Goal: Information Seeking & Learning: Learn about a topic

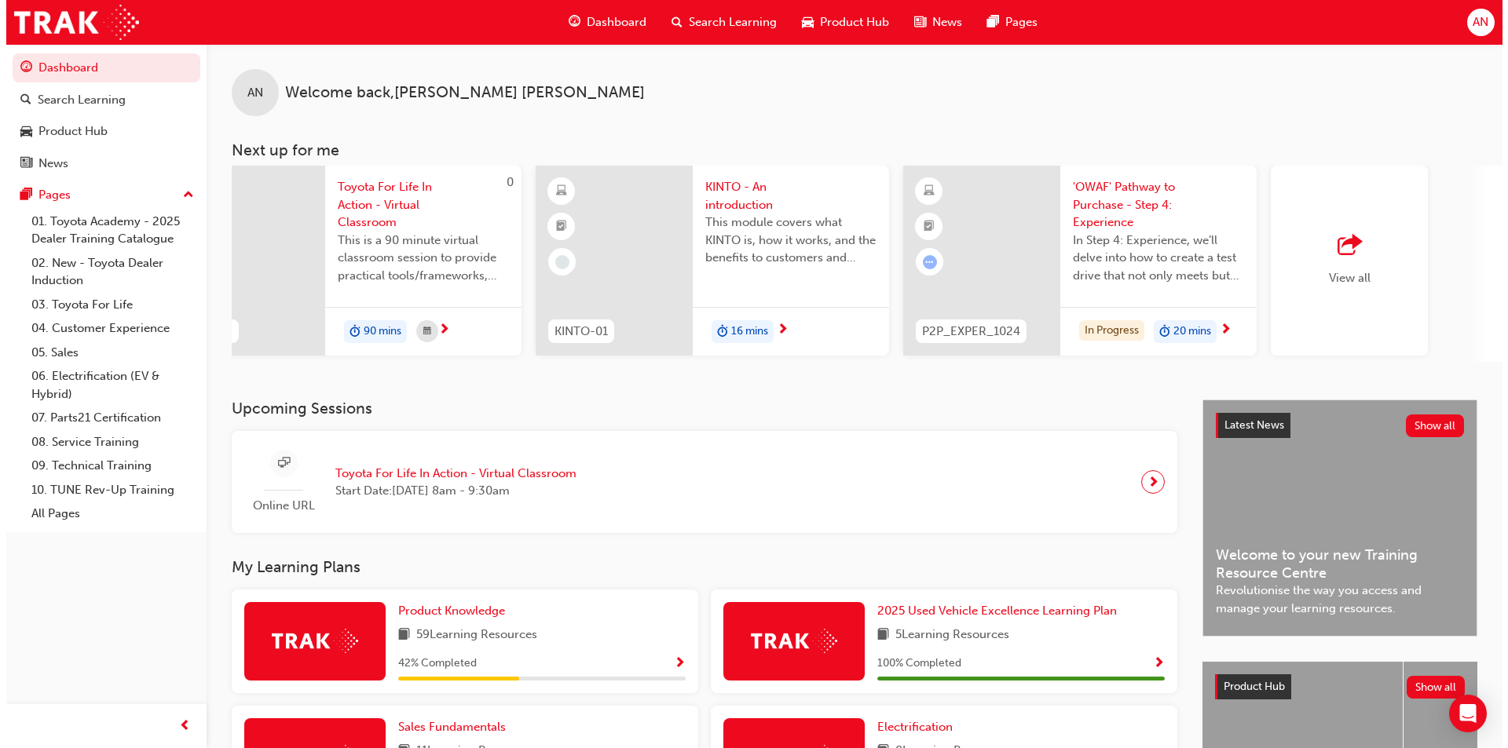
scroll to position [0, 856]
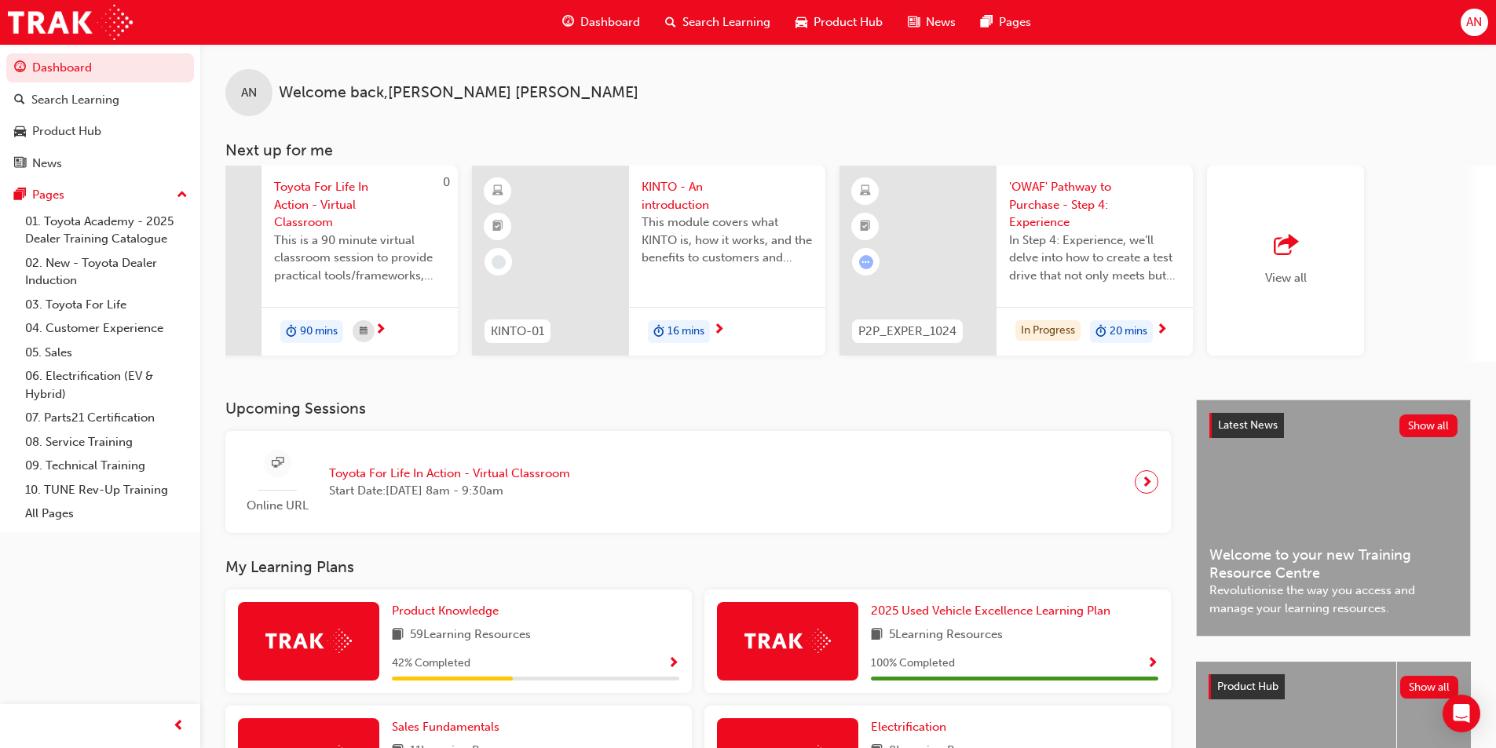
click at [1090, 203] on span "'OWAF' Pathway to Purchase - Step 4: Experience" at bounding box center [1094, 204] width 171 height 53
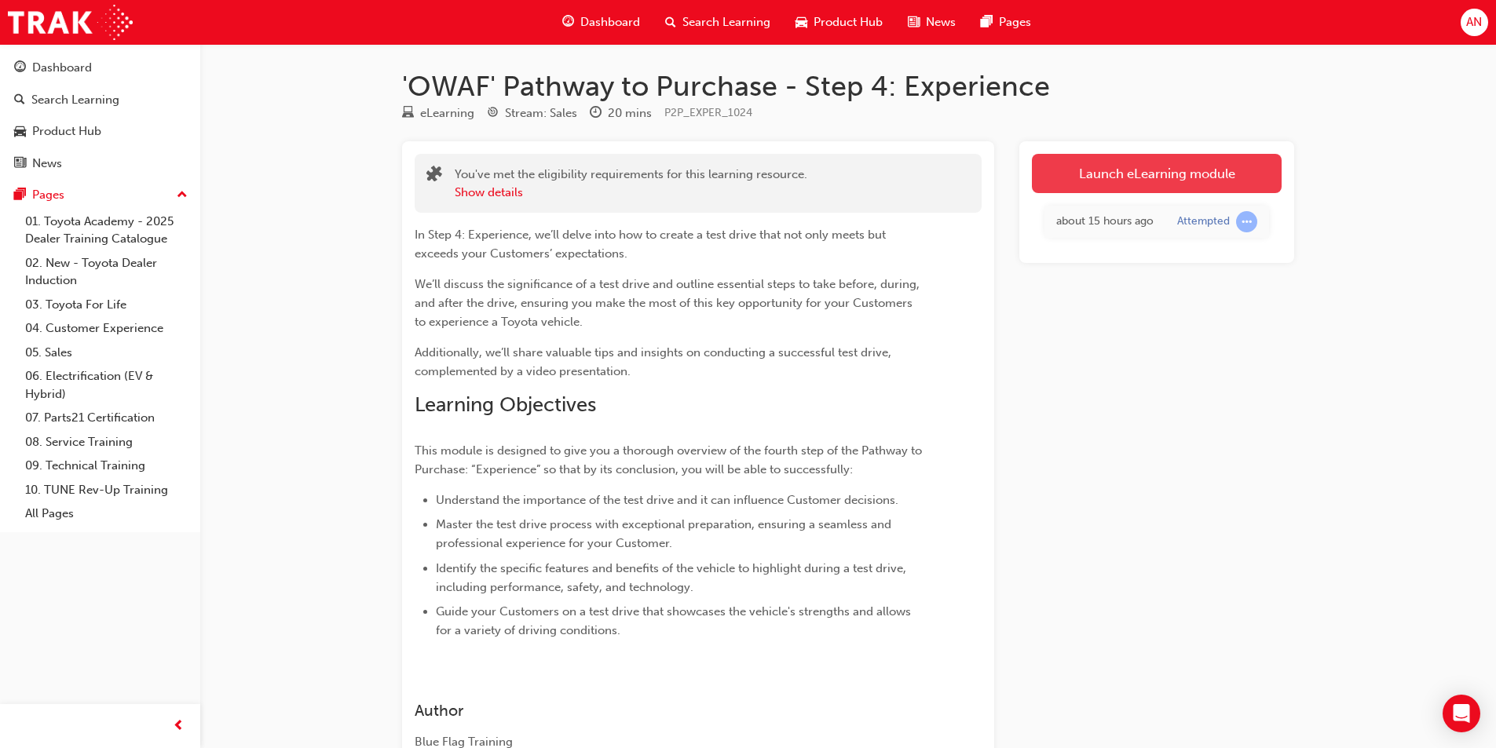
click at [1202, 173] on link "Launch eLearning module" at bounding box center [1157, 173] width 250 height 39
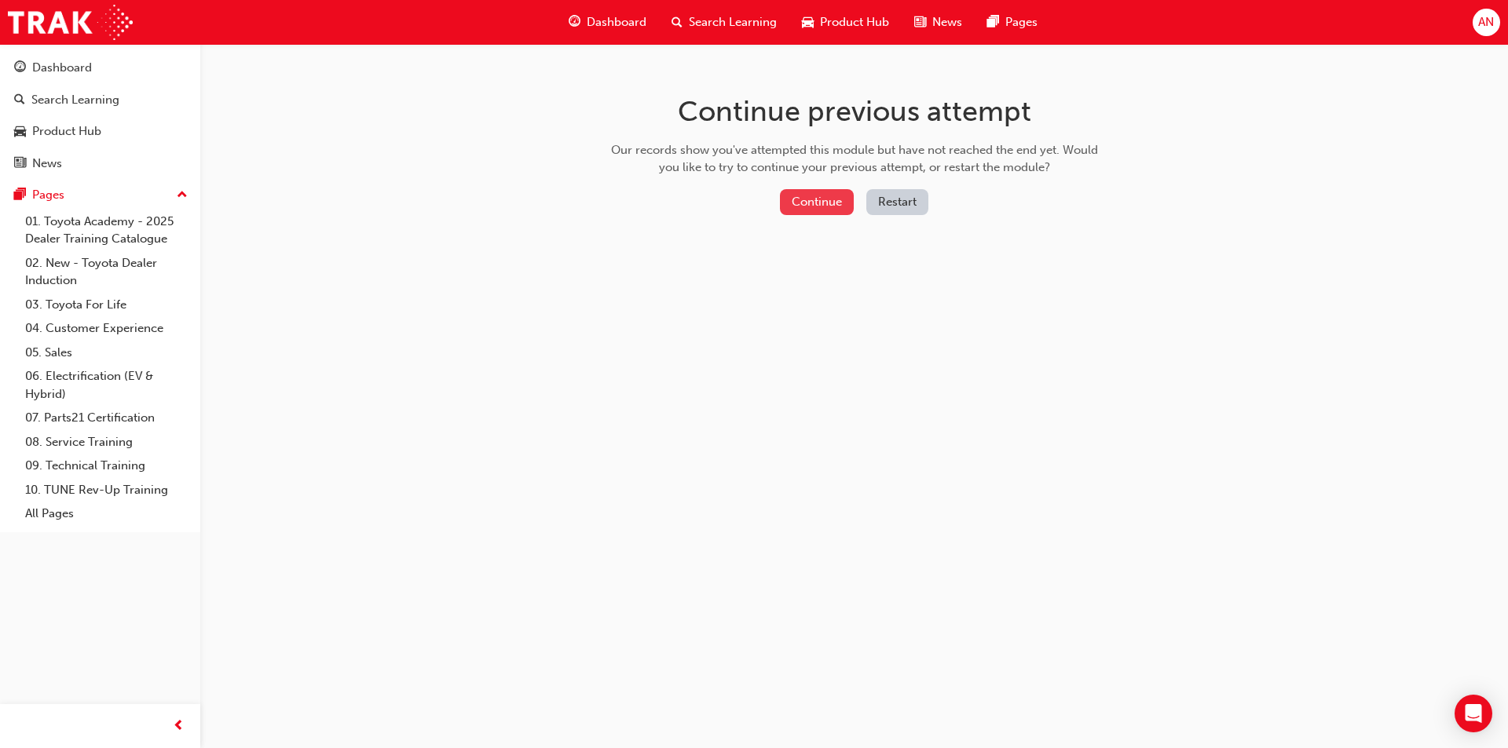
click at [796, 198] on button "Continue" at bounding box center [817, 202] width 74 height 26
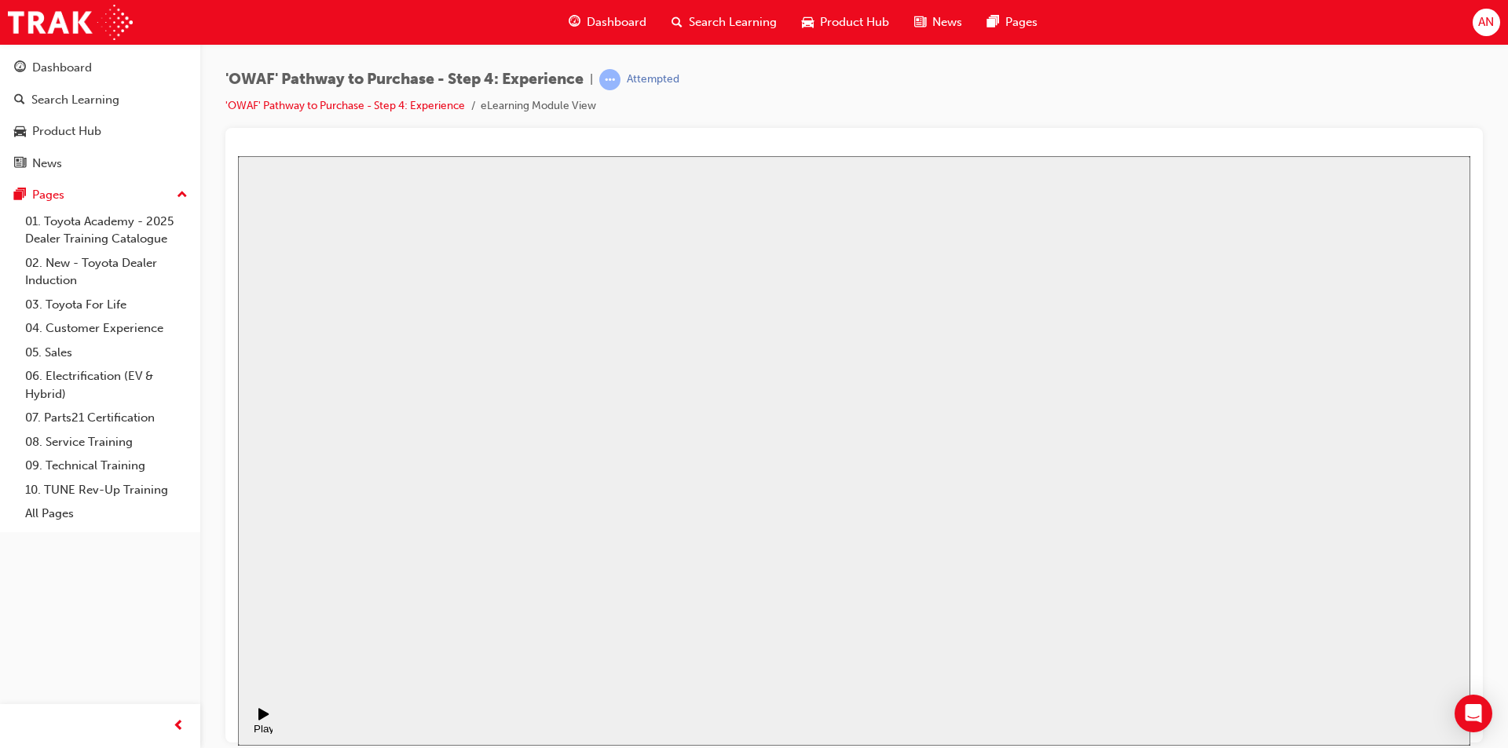
drag, startPoint x: 862, startPoint y: 467, endPoint x: 1710, endPoint y: 374, distance: 853.3
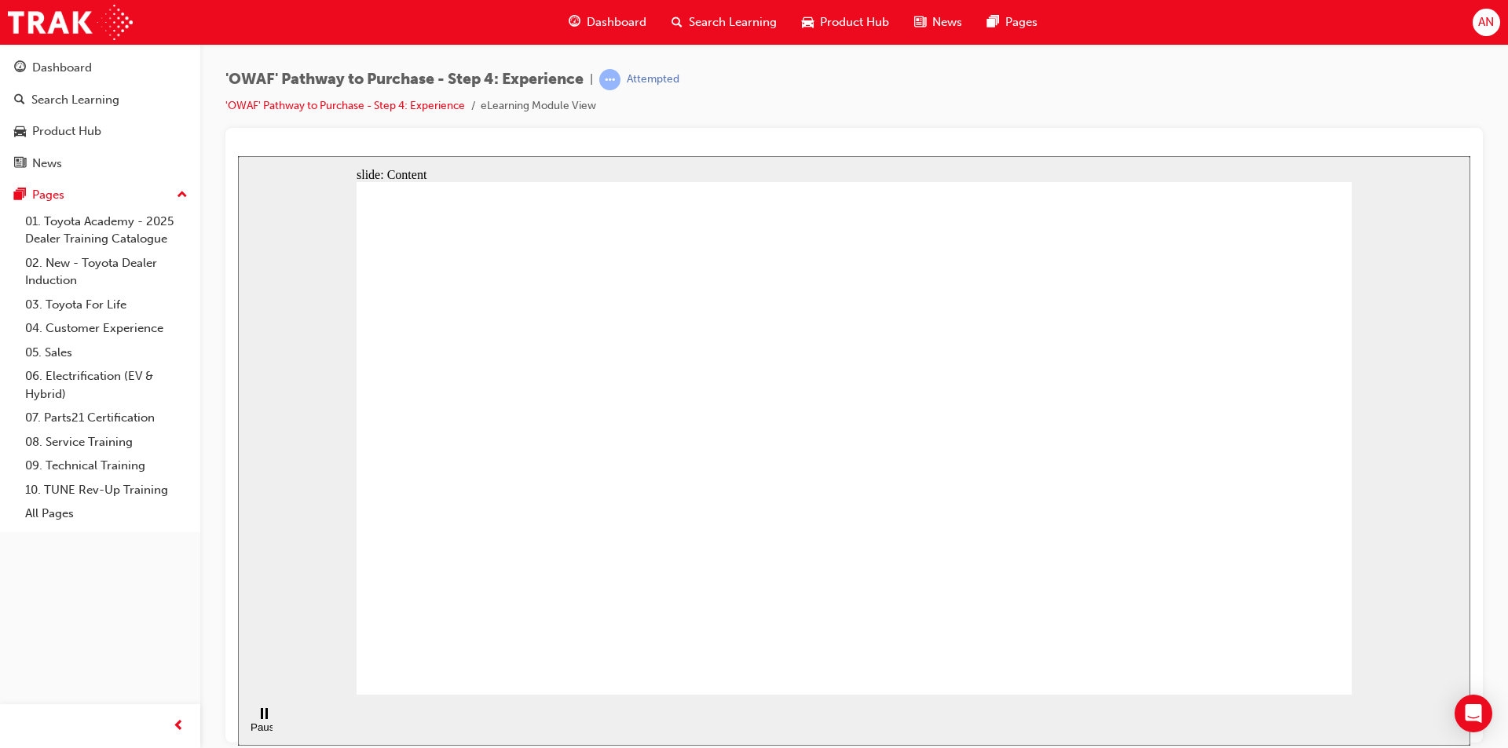
click at [258, 721] on div "Pause (Ctrl+Alt+P)" at bounding box center [264, 733] width 27 height 24
click at [258, 719] on icon "Play (Ctrl+Alt+P)" at bounding box center [263, 714] width 10 height 12
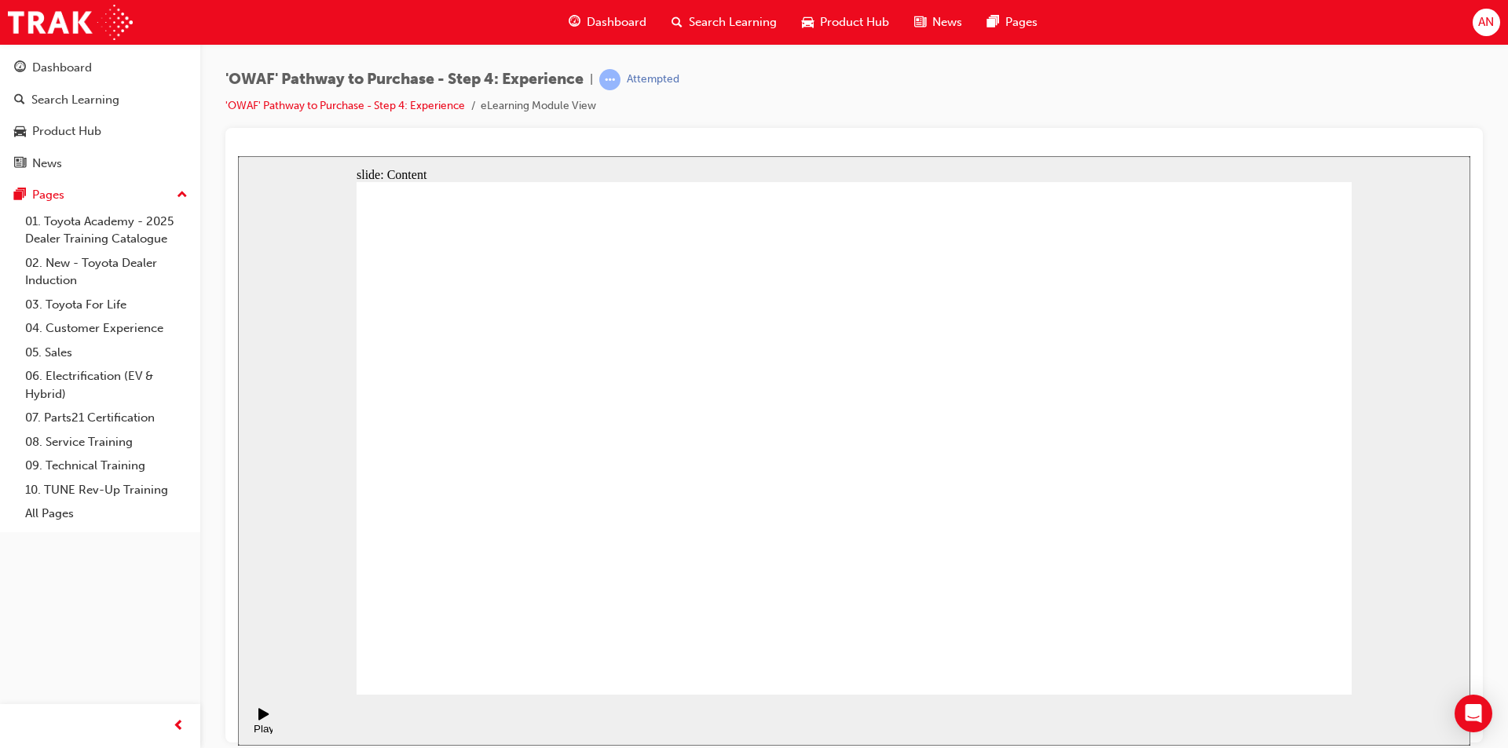
click at [258, 721] on div "Pause (Ctrl+Alt+P)" at bounding box center [264, 733] width 27 height 24
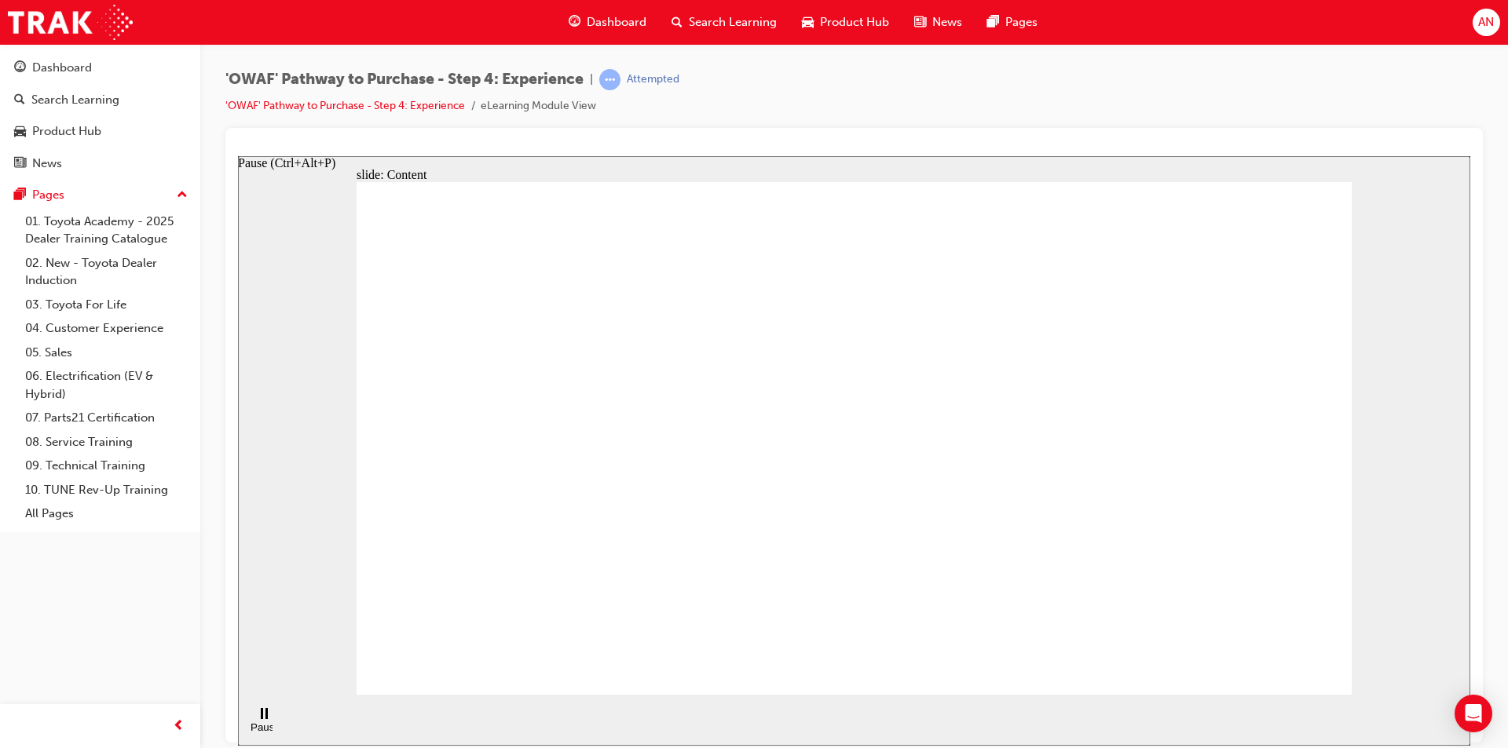
click at [254, 725] on div "Pause (Ctrl+Alt+P)" at bounding box center [264, 721] width 27 height 27
click at [261, 720] on icon "Play (Ctrl+Alt+P)" at bounding box center [263, 714] width 11 height 13
click at [265, 720] on div "Pause (Ctrl+Alt+P)" at bounding box center [264, 721] width 27 height 27
click at [269, 723] on div "Play (Ctrl+Alt+P)" at bounding box center [264, 721] width 27 height 27
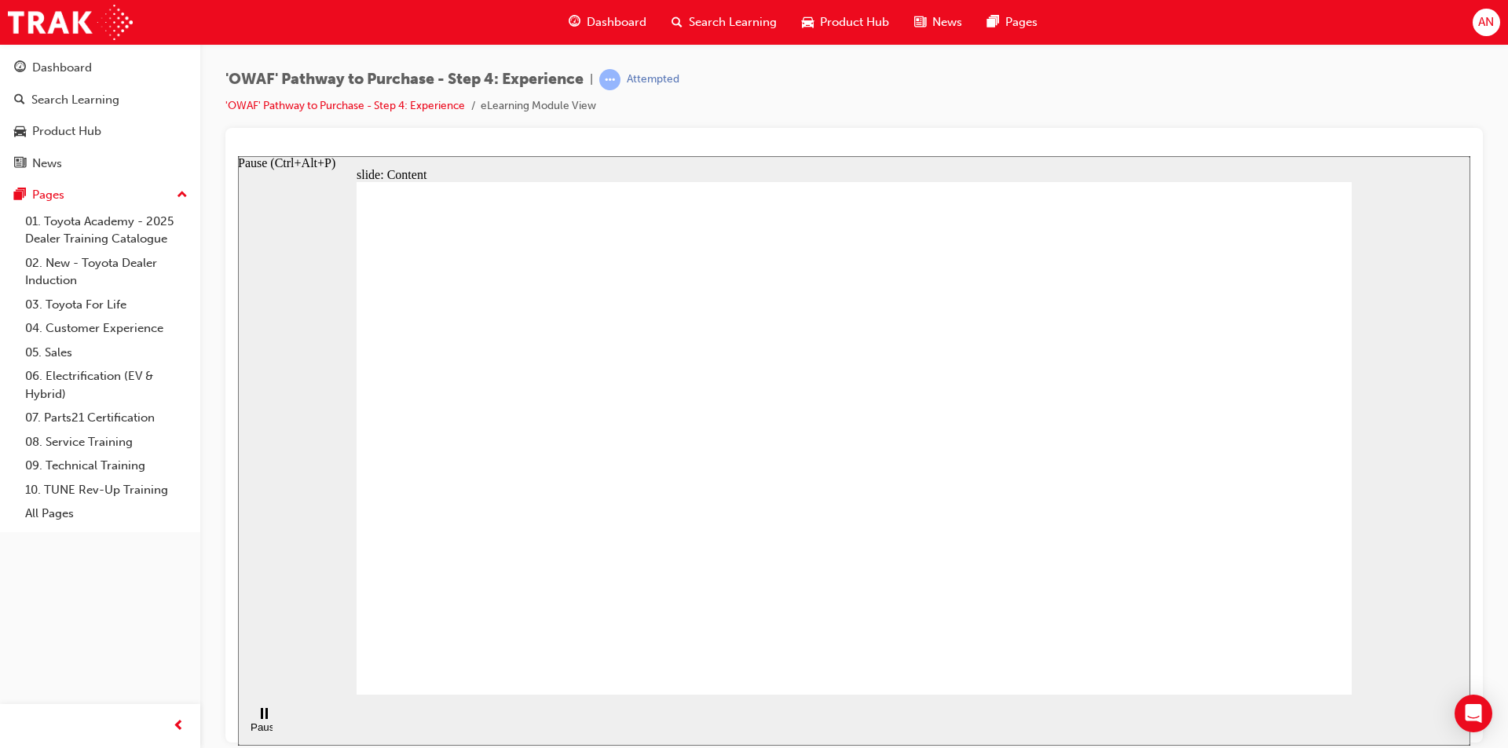
click at [267, 722] on div "Pause (Ctrl+Alt+P)" at bounding box center [264, 721] width 27 height 27
drag, startPoint x: 1004, startPoint y: 498, endPoint x: 1012, endPoint y: 499, distance: 8.7
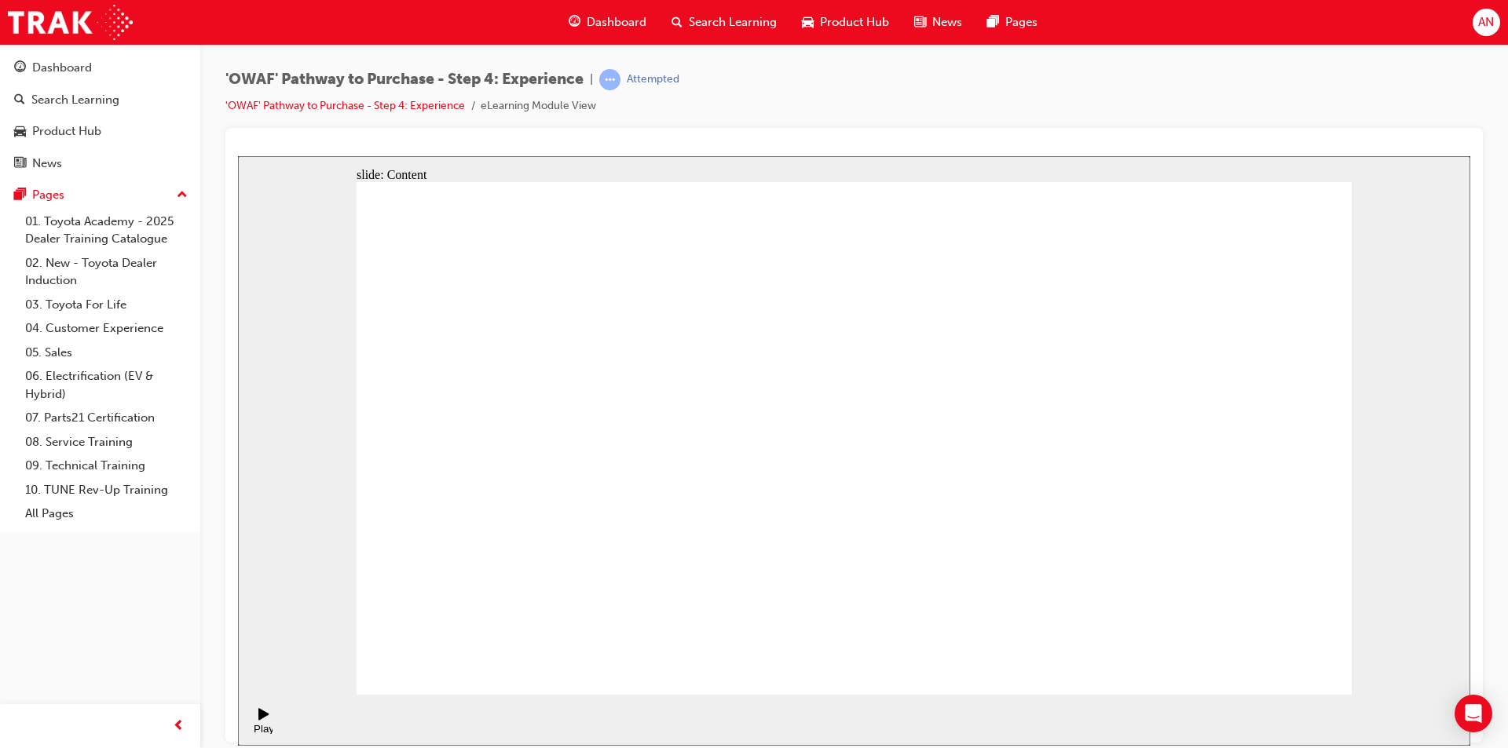
drag, startPoint x: 1035, startPoint y: 284, endPoint x: 1135, endPoint y: 306, distance: 102.1
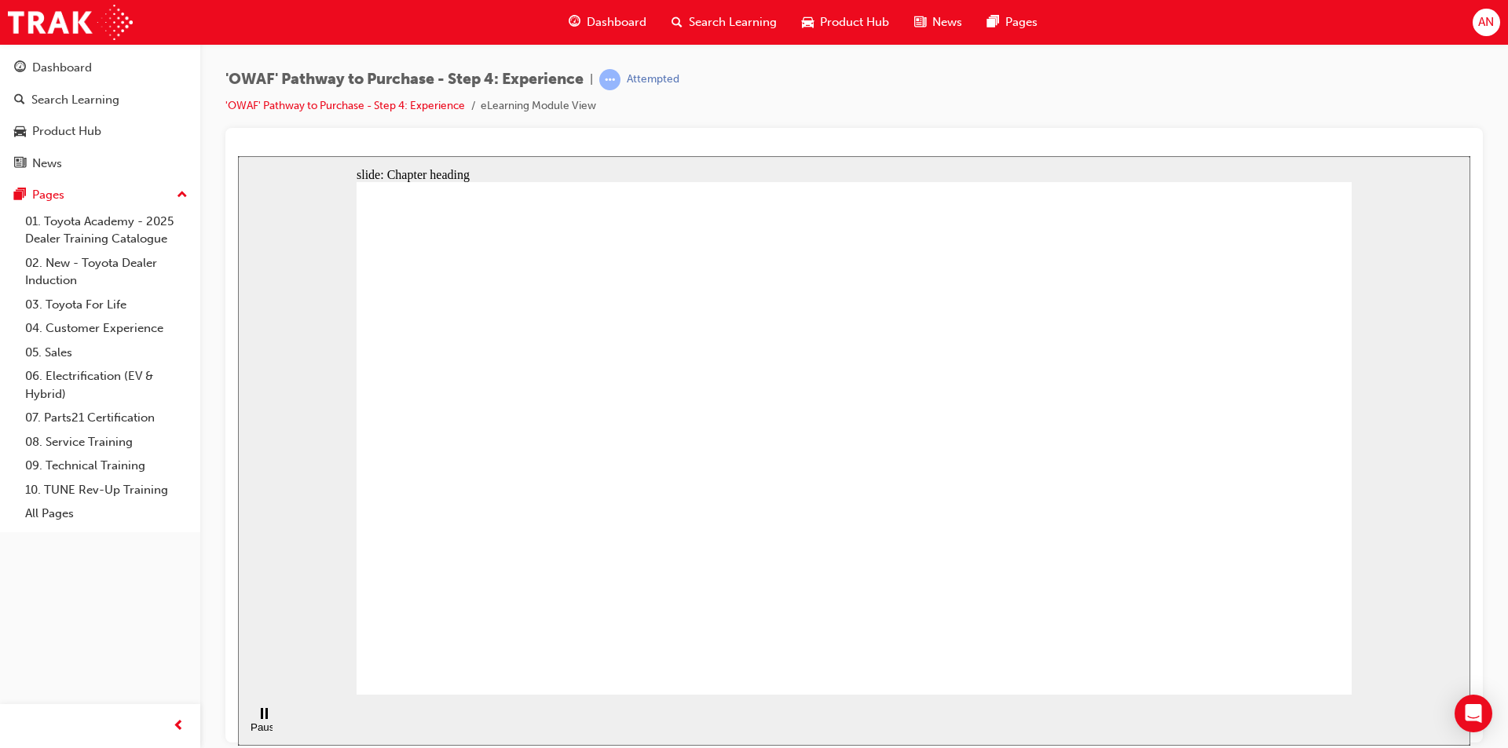
click at [253, 720] on div "Play (Ctrl+Alt+P)" at bounding box center [264, 721] width 27 height 27
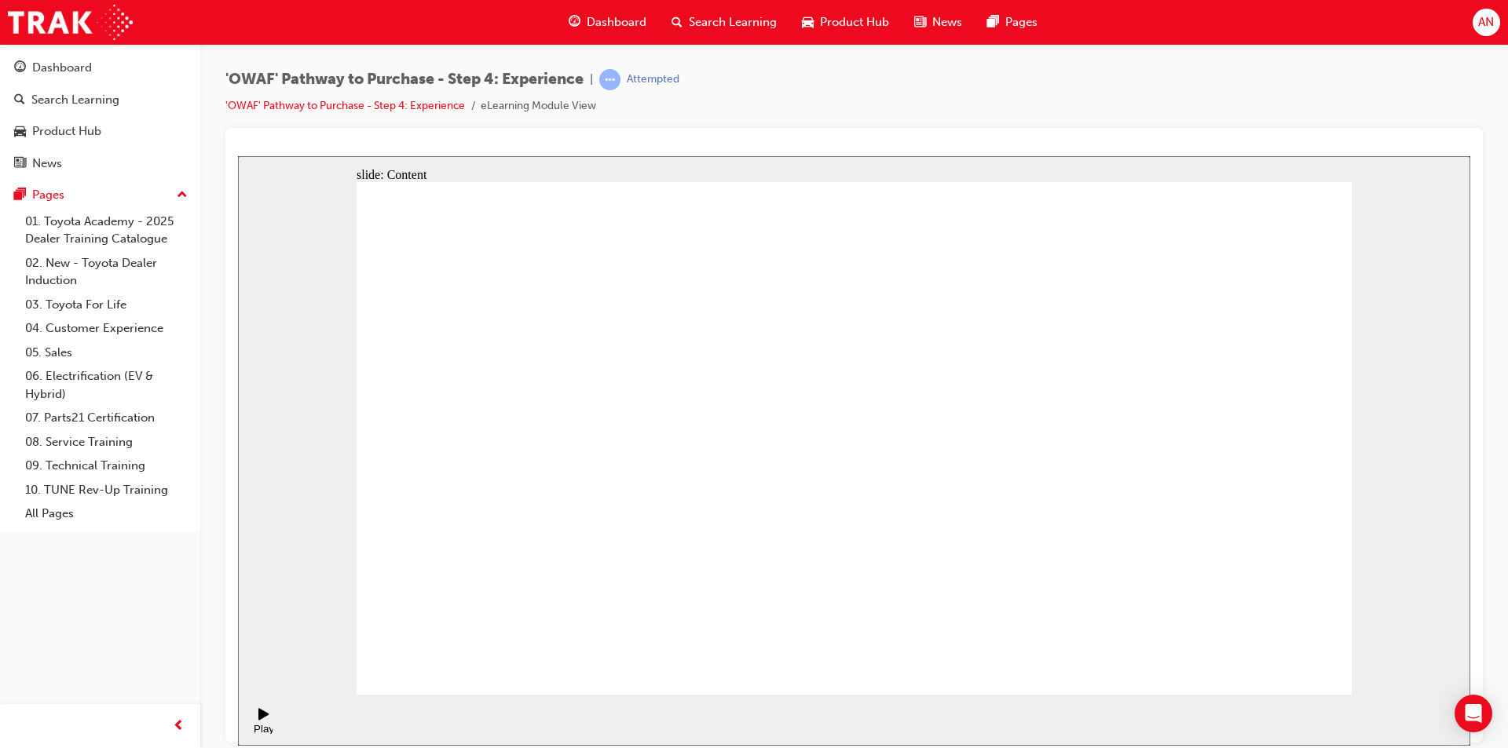
drag, startPoint x: 805, startPoint y: 302, endPoint x: 810, endPoint y: 324, distance: 22.5
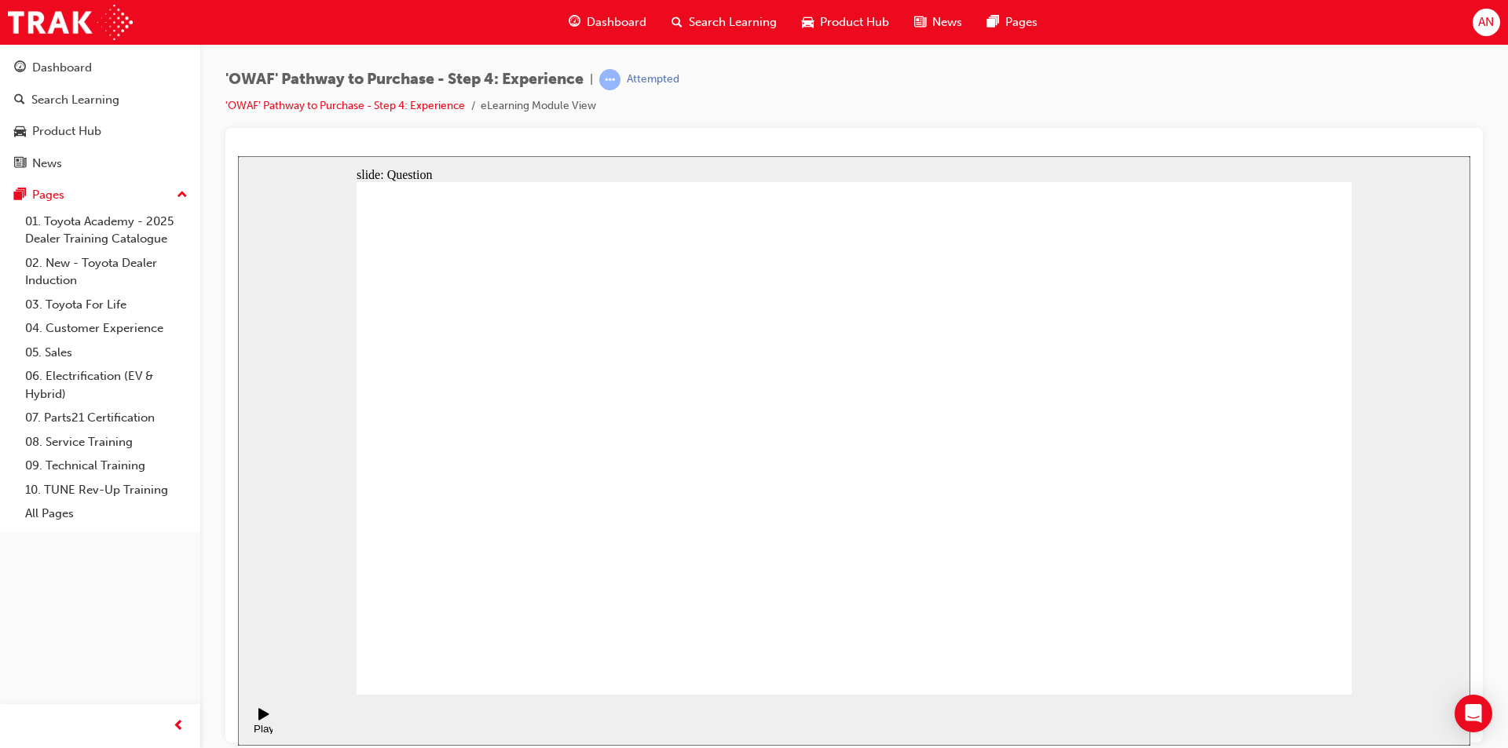
checkbox input "true"
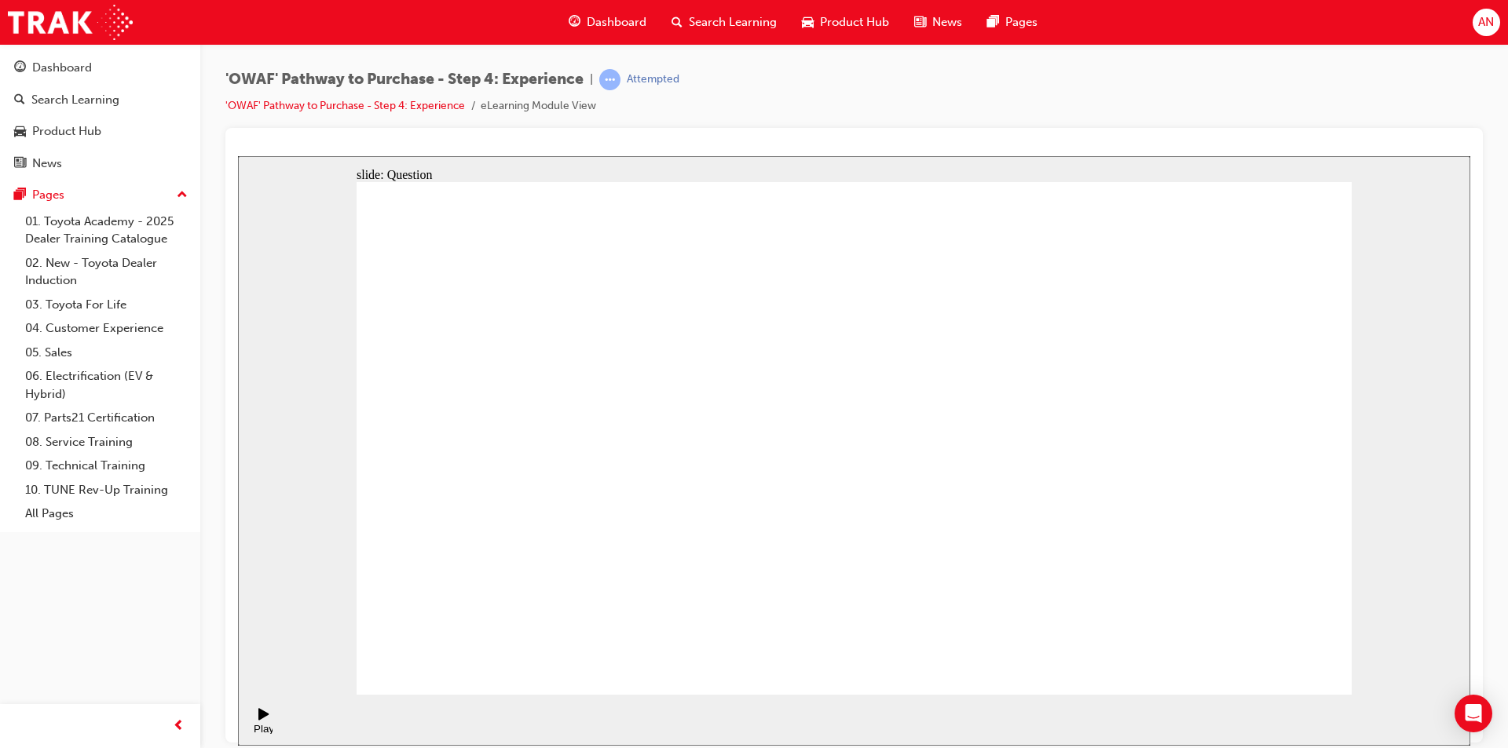
drag, startPoint x: 1187, startPoint y: 460, endPoint x: 547, endPoint y: 527, distance: 643.6
drag, startPoint x: 1186, startPoint y: 383, endPoint x: 556, endPoint y: 462, distance: 634.8
drag, startPoint x: 1190, startPoint y: 441, endPoint x: 844, endPoint y: 482, distance: 348.0
drag, startPoint x: 1253, startPoint y: 399, endPoint x: 638, endPoint y: 439, distance: 617.0
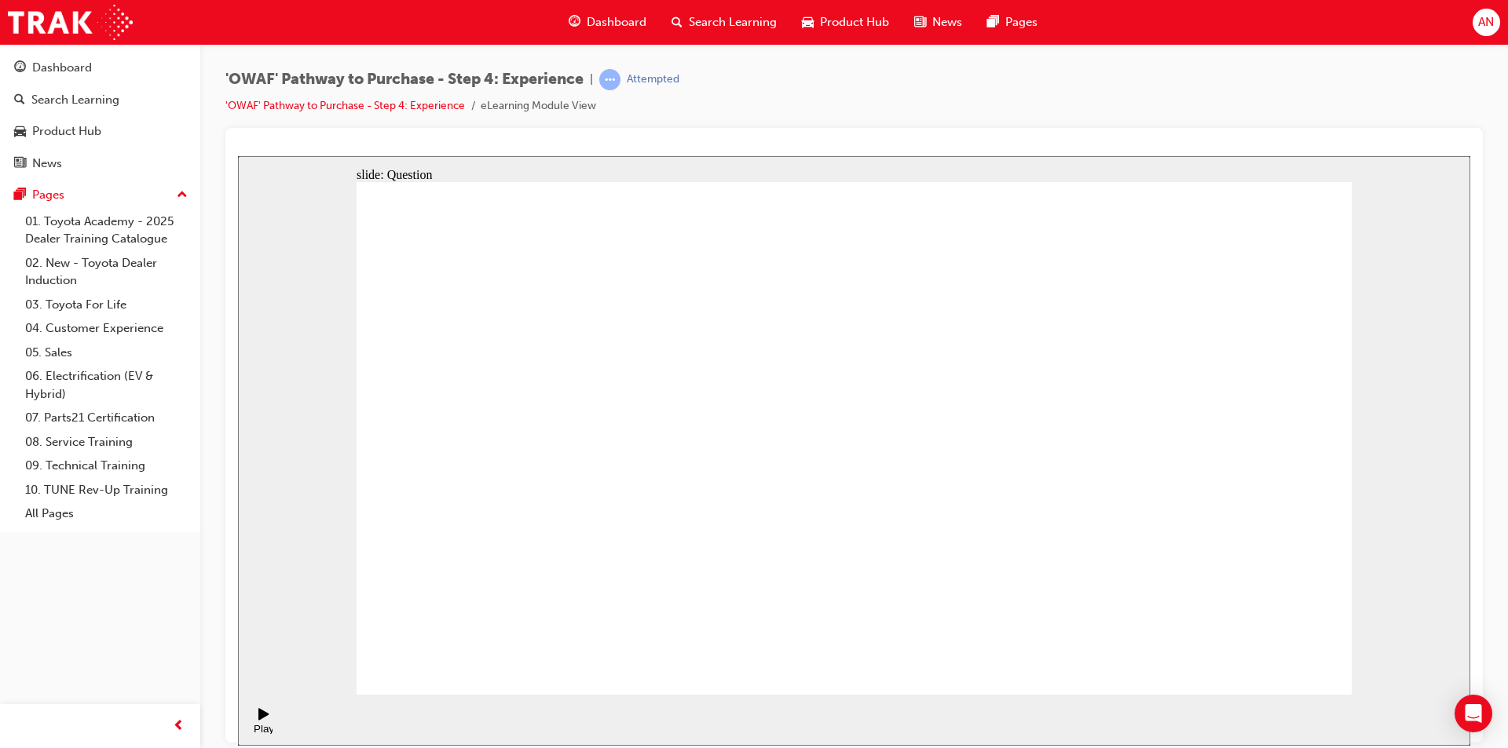
drag, startPoint x: 1244, startPoint y: 435, endPoint x: 541, endPoint y: 482, distance: 704.5
drag, startPoint x: 1229, startPoint y: 419, endPoint x: 932, endPoint y: 491, distance: 305.4
drag, startPoint x: 1155, startPoint y: 430, endPoint x: 576, endPoint y: 445, distance: 578.2
drag, startPoint x: 1215, startPoint y: 384, endPoint x: 642, endPoint y: 423, distance: 574.7
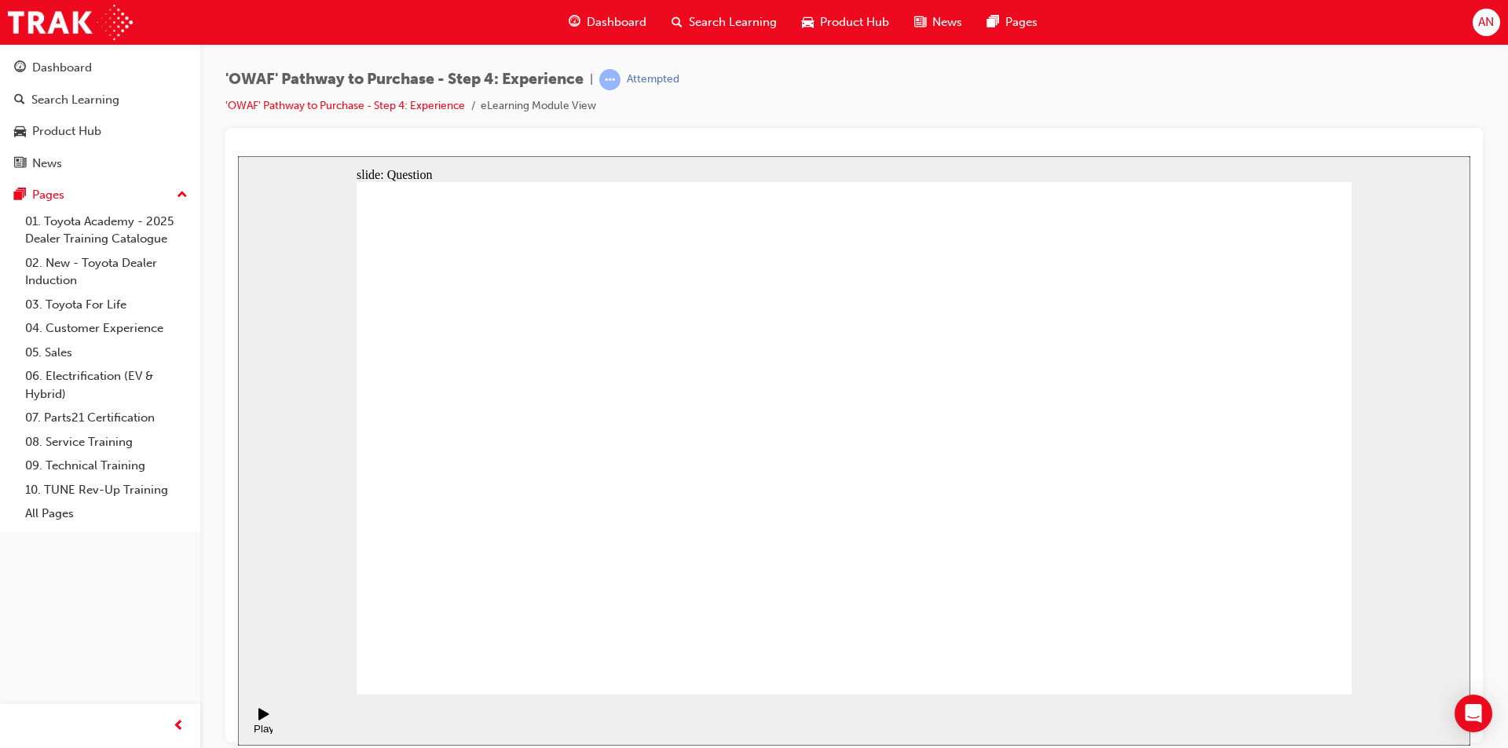
drag, startPoint x: 1190, startPoint y: 464, endPoint x: 626, endPoint y: 506, distance: 565.4
drag, startPoint x: 1190, startPoint y: 501, endPoint x: 574, endPoint y: 543, distance: 617.2
drag, startPoint x: 1239, startPoint y: 430, endPoint x: 987, endPoint y: 485, distance: 257.9
drag, startPoint x: 1217, startPoint y: 441, endPoint x: 596, endPoint y: 522, distance: 626.6
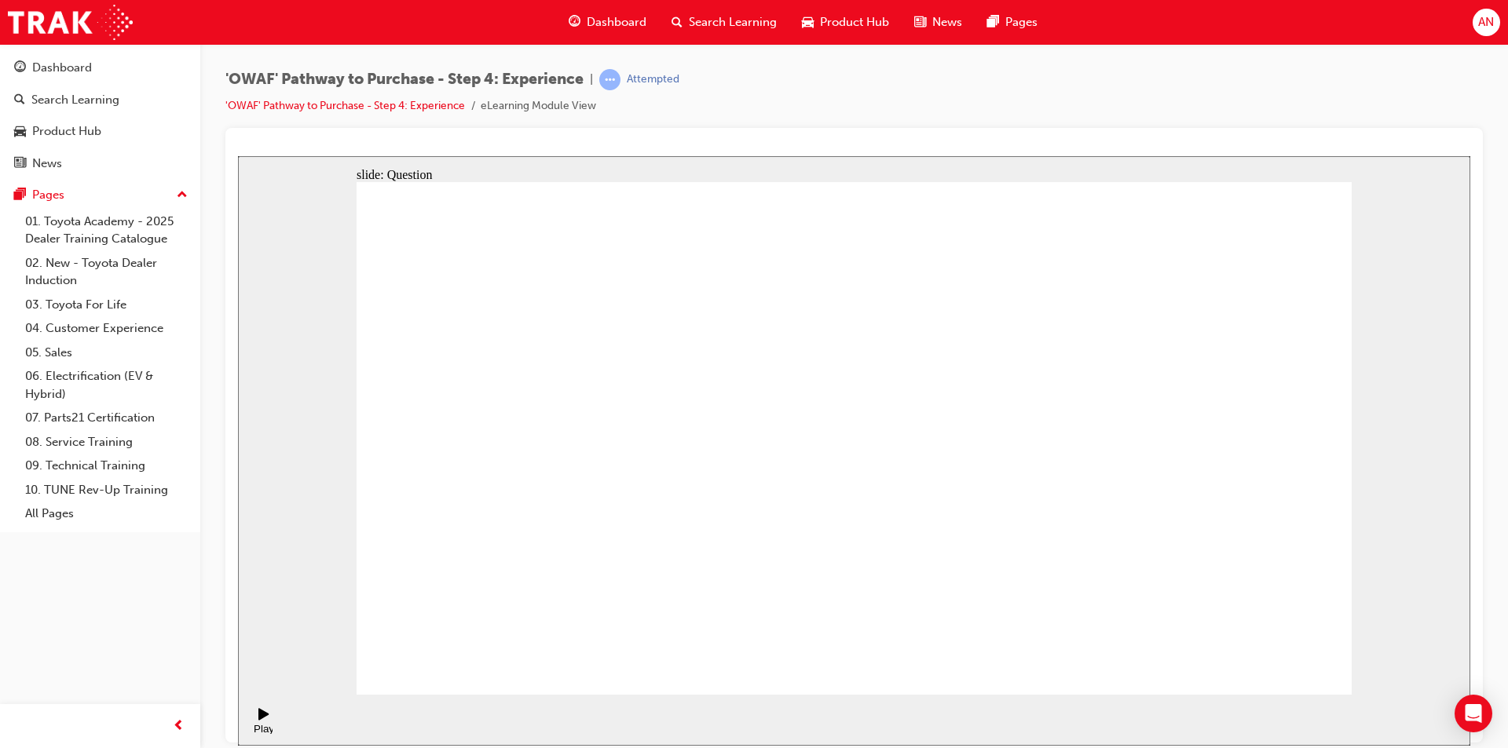
drag, startPoint x: 1253, startPoint y: 406, endPoint x: 616, endPoint y: 496, distance: 643.2
drag, startPoint x: 1226, startPoint y: 406, endPoint x: 931, endPoint y: 473, distance: 302.0
drag, startPoint x: 1242, startPoint y: 398, endPoint x: 1011, endPoint y: 455, distance: 237.7
drag, startPoint x: 1193, startPoint y: 405, endPoint x: 773, endPoint y: 492, distance: 429.1
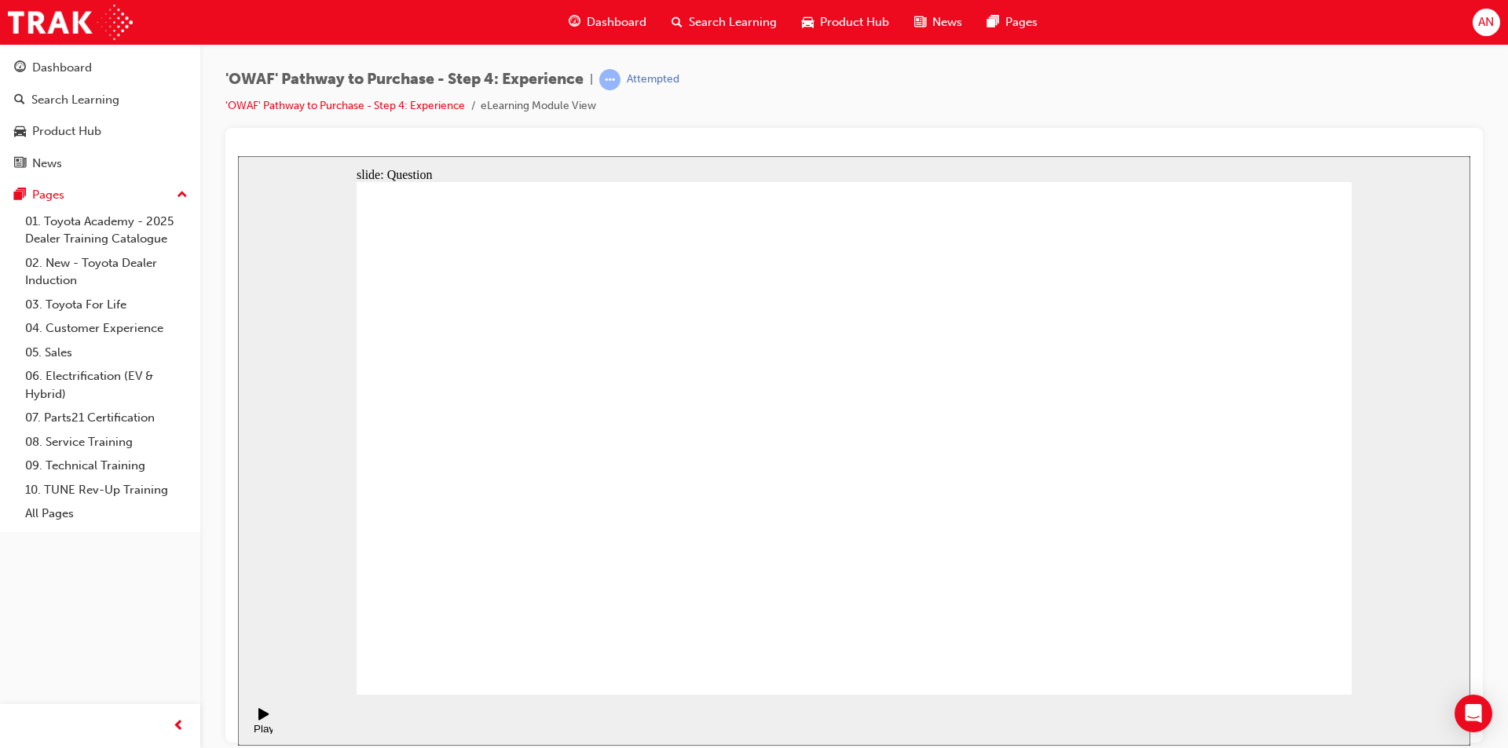
drag, startPoint x: 1045, startPoint y: 330, endPoint x: 1057, endPoint y: 381, distance: 52.4
drag, startPoint x: 954, startPoint y: 535, endPoint x: 840, endPoint y: 409, distance: 170.1
drag, startPoint x: 1195, startPoint y: 488, endPoint x: 1155, endPoint y: 452, distance: 53.9
drag, startPoint x: 1041, startPoint y: 536, endPoint x: 1282, endPoint y: 331, distance: 315.9
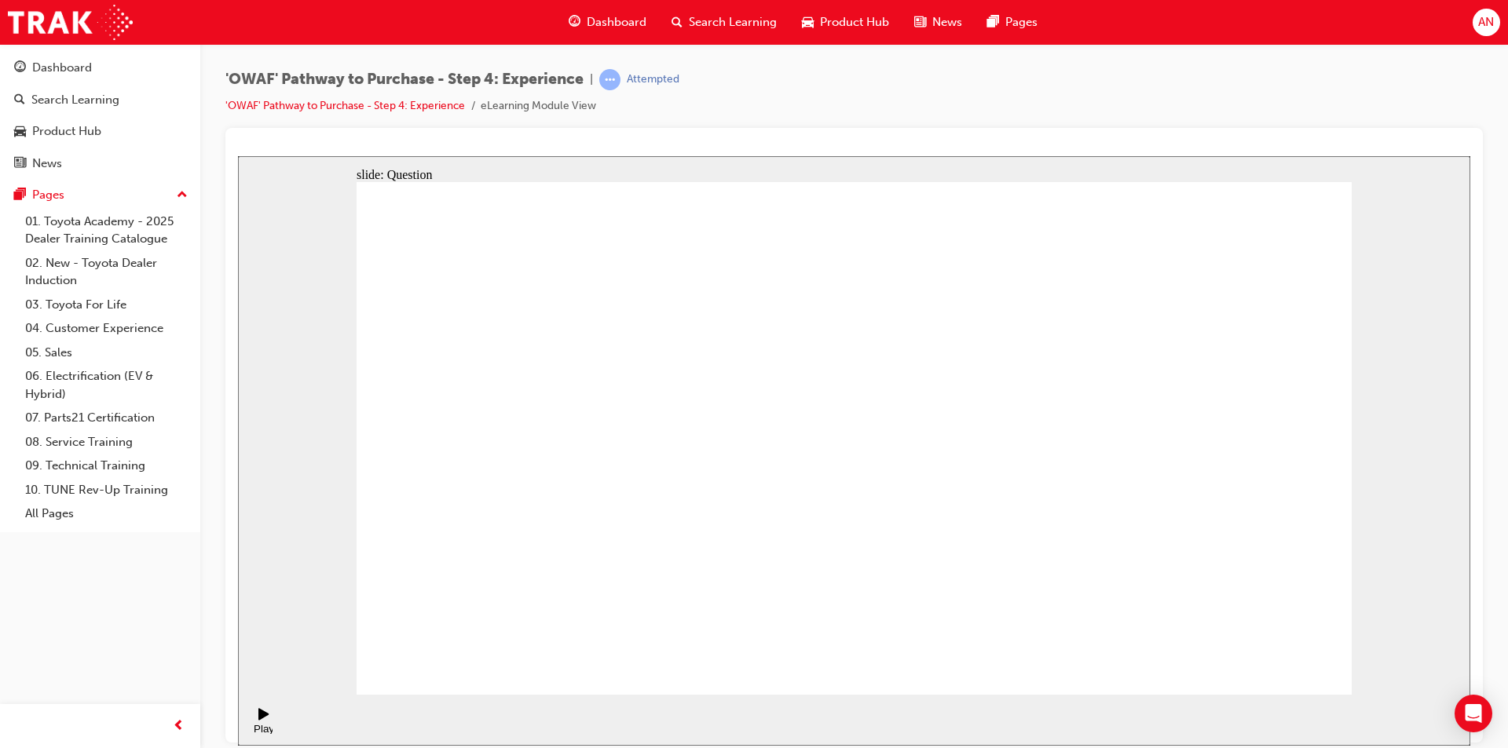
drag, startPoint x: 745, startPoint y: 606, endPoint x: 858, endPoint y: 397, distance: 237.9
drag, startPoint x: 884, startPoint y: 550, endPoint x: 1145, endPoint y: 389, distance: 307.1
drag, startPoint x: 1025, startPoint y: 595, endPoint x: 1068, endPoint y: 437, distance: 162.9
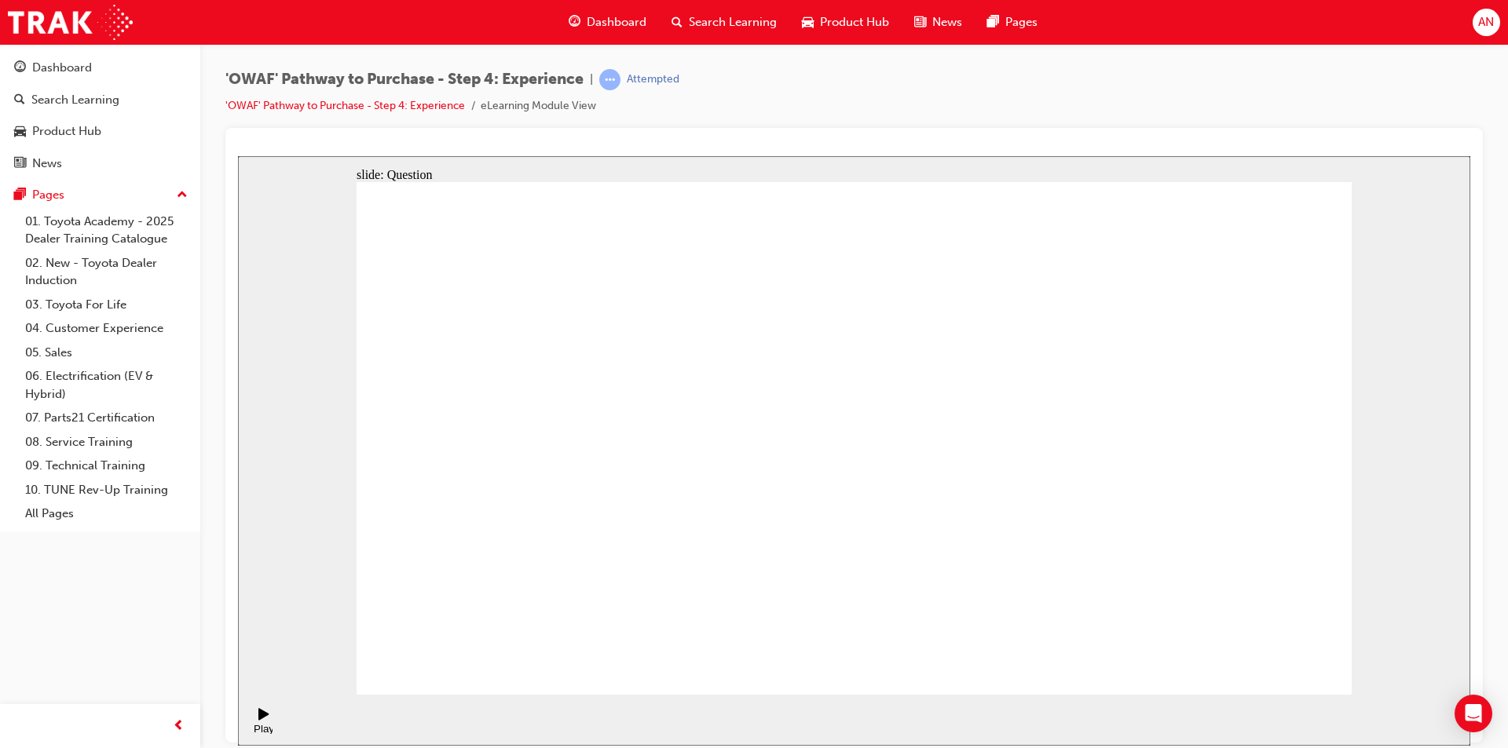
radio input "true"
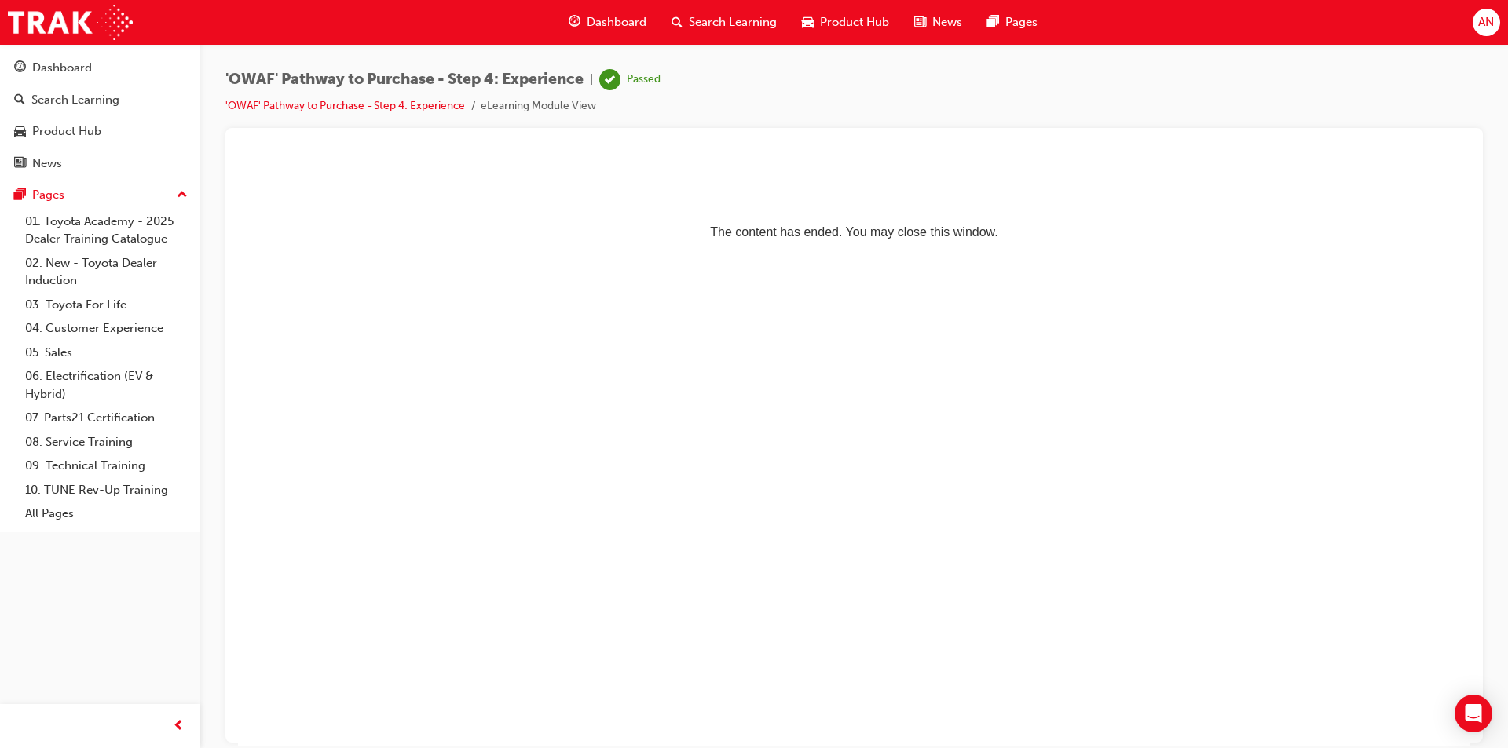
click at [605, 18] on span "Dashboard" at bounding box center [617, 22] width 60 height 18
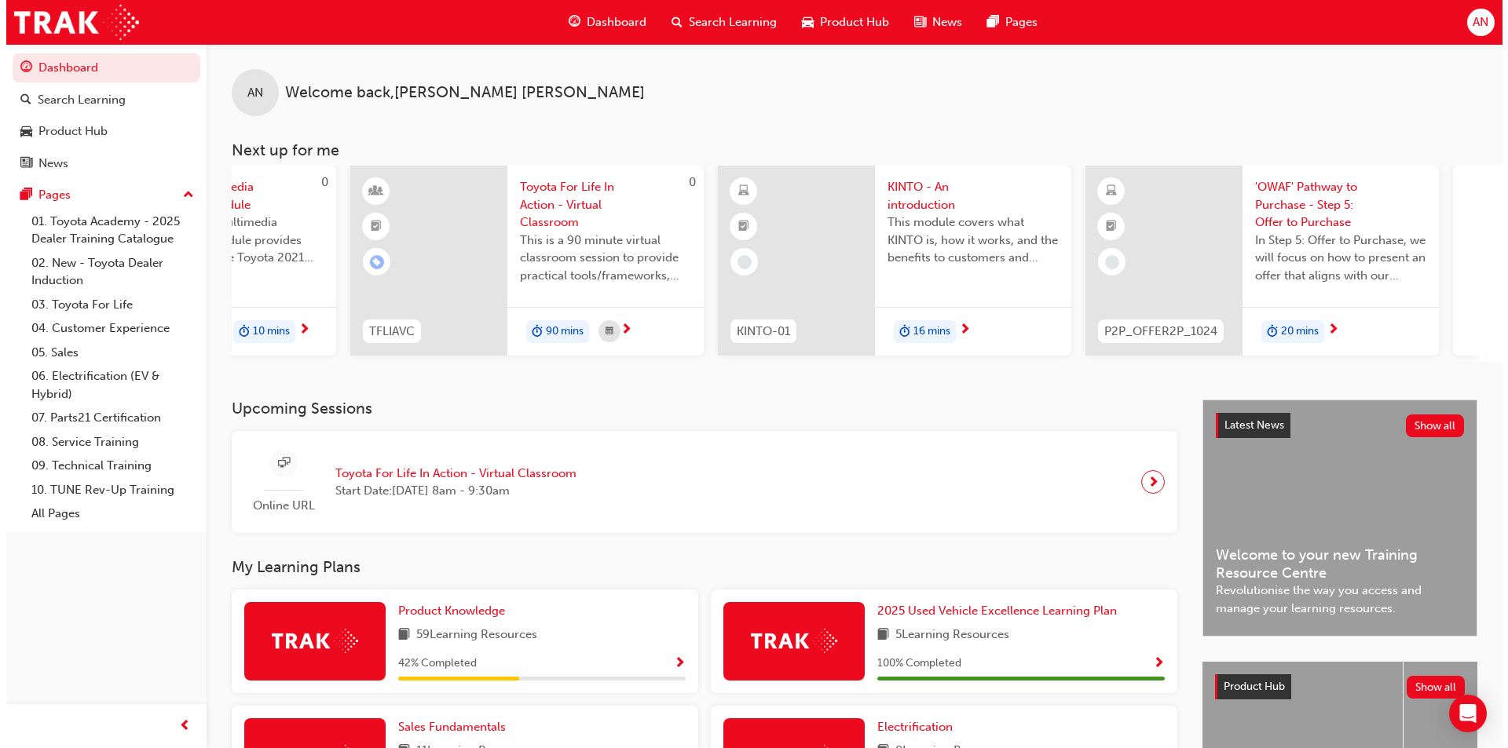
scroll to position [0, 618]
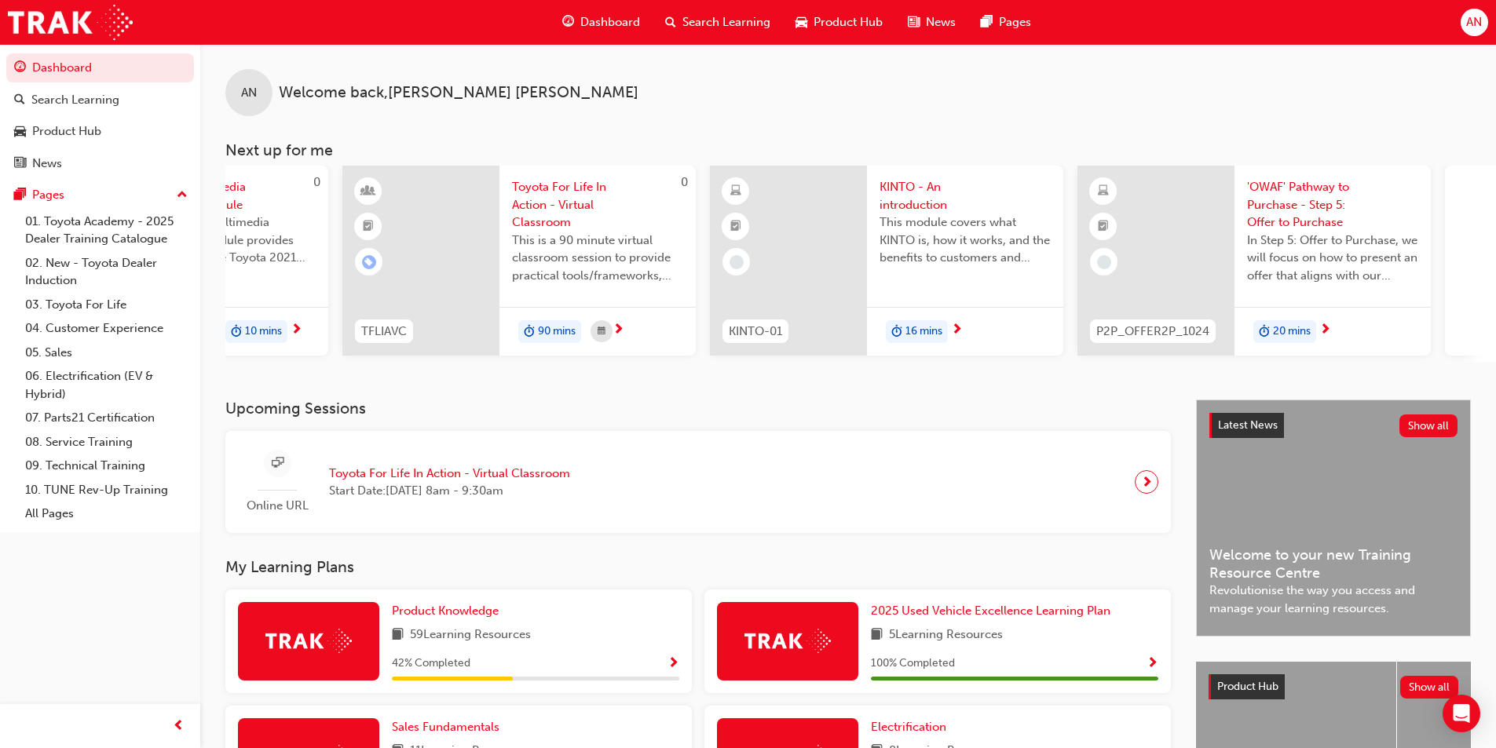
click at [1345, 187] on span "'OWAF' Pathway to Purchase - Step 5: Offer to Purchase" at bounding box center [1332, 204] width 171 height 53
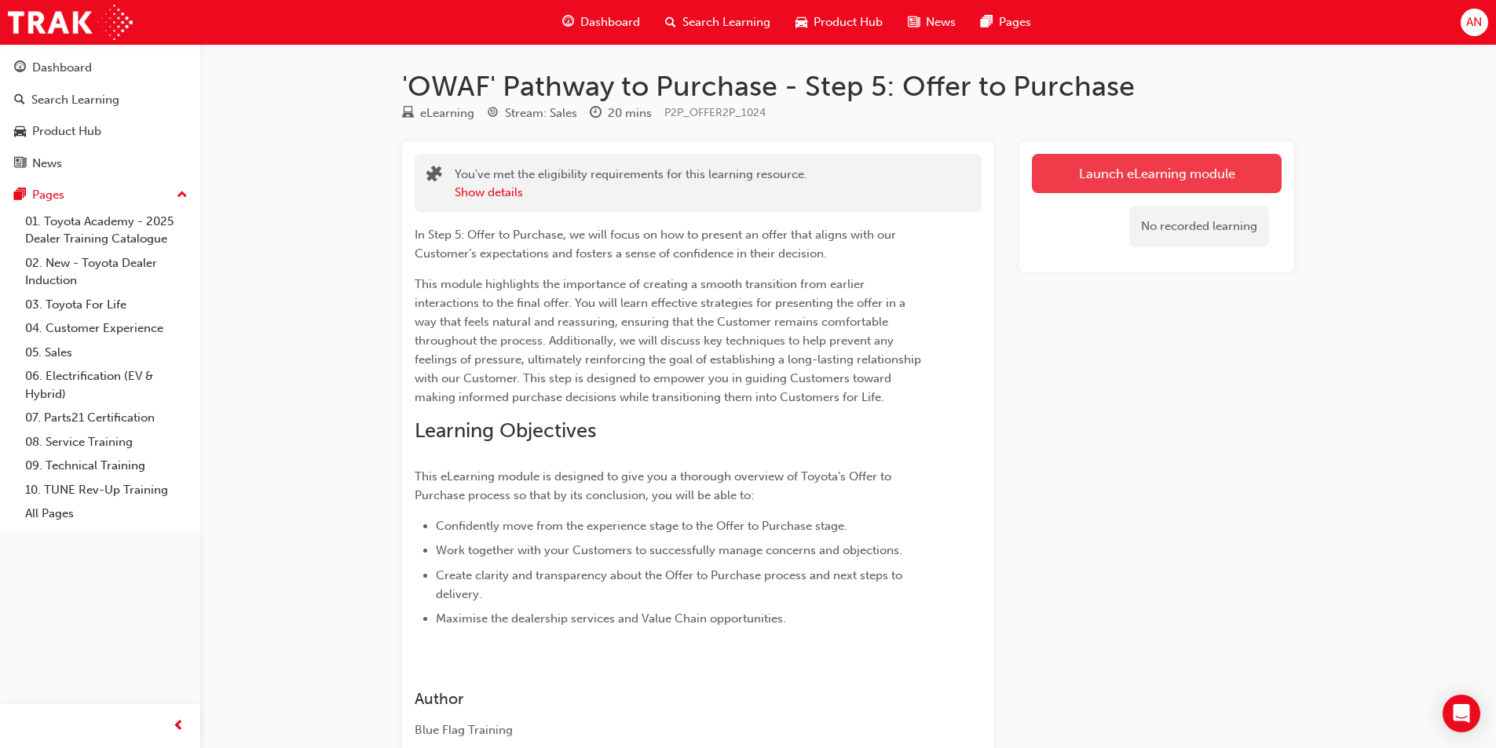
click at [1200, 168] on link "Launch eLearning module" at bounding box center [1157, 173] width 250 height 39
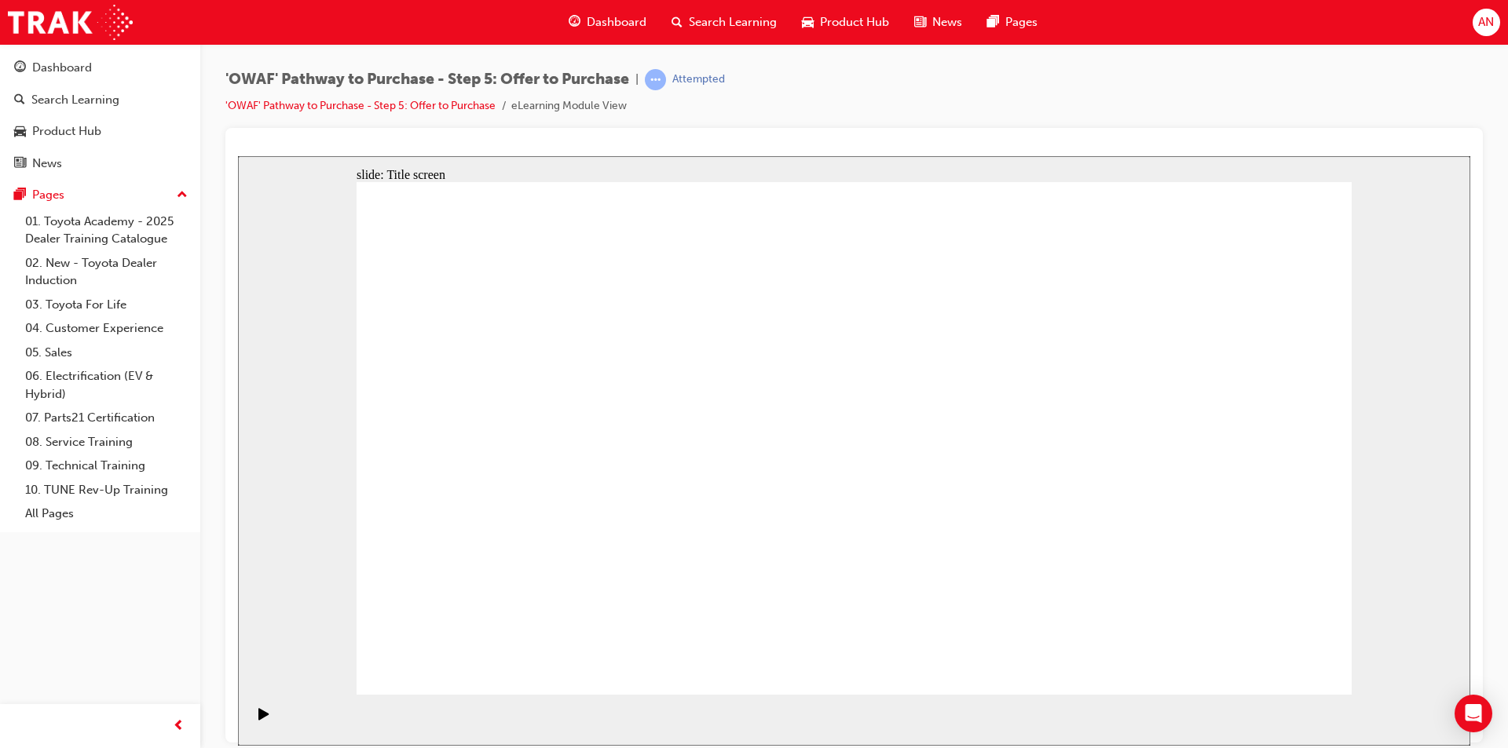
drag, startPoint x: 858, startPoint y: 653, endPoint x: 866, endPoint y: 639, distance: 17.2
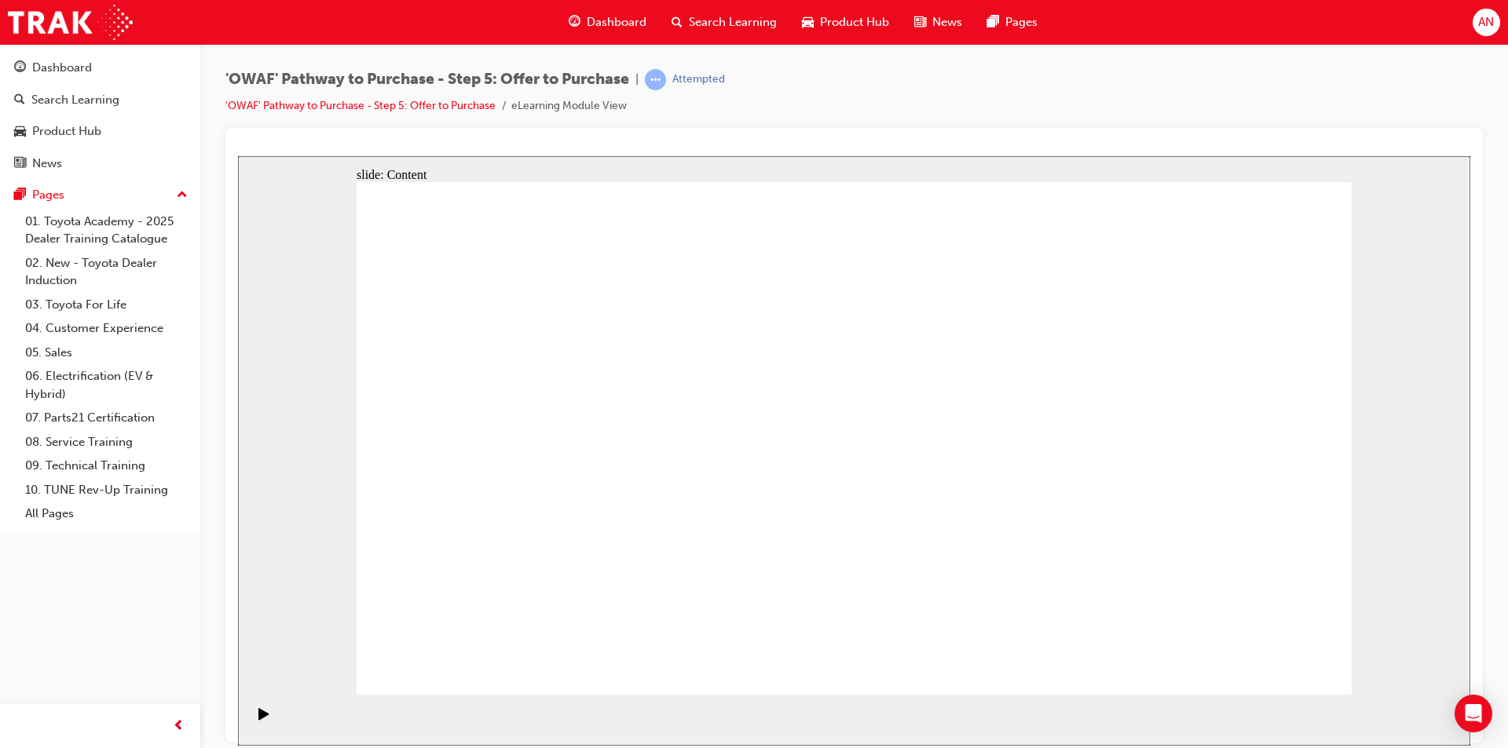
click at [252, 723] on div "Play (Ctrl+Alt+P)" at bounding box center [264, 721] width 27 height 27
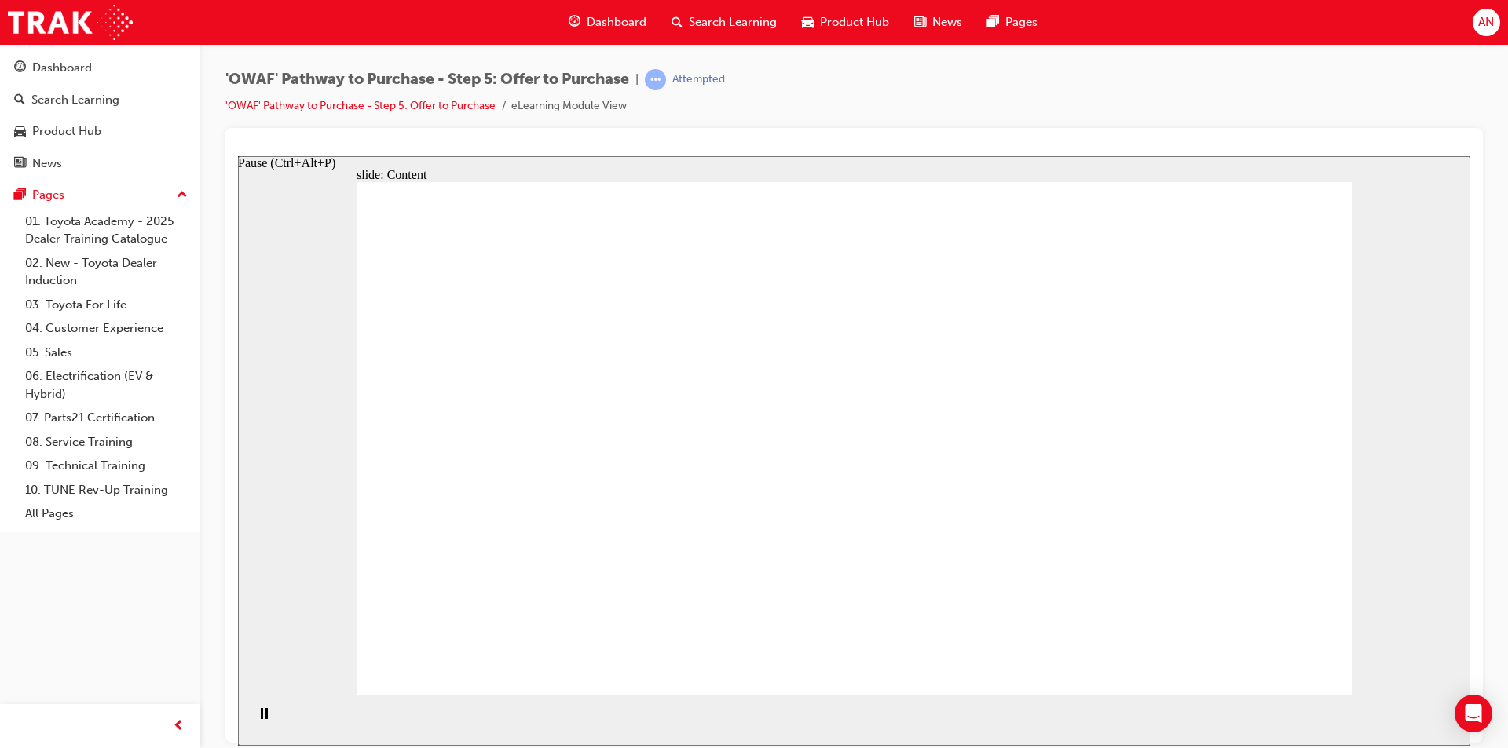
click at [261, 716] on rect "Pause (Ctrl+Alt+P)" at bounding box center [262, 713] width 2 height 11
click at [258, 719] on icon "Play (Ctrl+Alt+P)" at bounding box center [263, 714] width 10 height 12
